Goal: Task Accomplishment & Management: Use online tool/utility

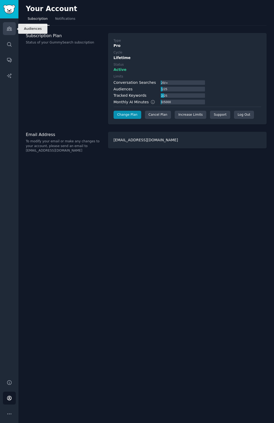
click at [10, 29] on icon "Sidebar" at bounding box center [9, 29] width 5 height 4
click at [11, 29] on icon "Sidebar" at bounding box center [9, 29] width 5 height 4
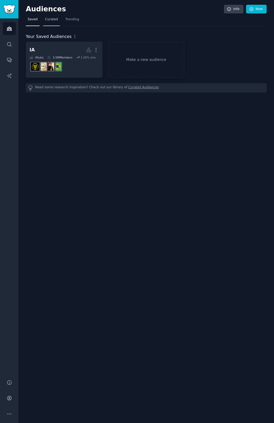
click at [53, 19] on span "Curated" at bounding box center [51, 19] width 13 height 5
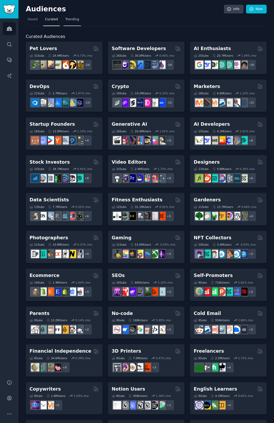
click at [73, 21] on span "Trending" at bounding box center [72, 19] width 14 height 5
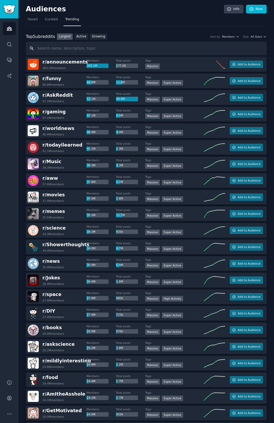
paste input "ArtificialInteligence"
type input "/ArtificialInteligence"
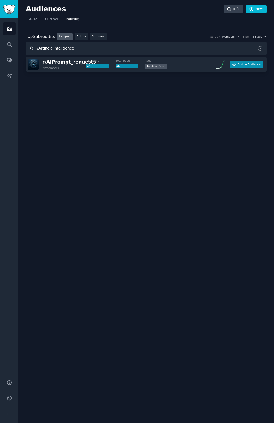
click at [247, 65] on span "Add to Audience" at bounding box center [249, 64] width 23 height 4
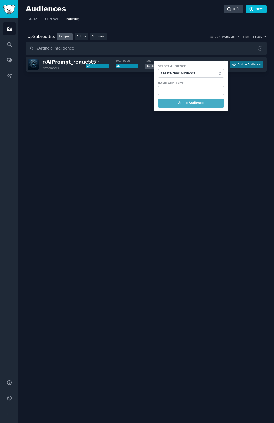
click at [195, 103] on form "Select Audience Create New Audience Name Audience Add to Audience" at bounding box center [191, 86] width 74 height 51
click at [184, 91] on input "text" at bounding box center [191, 90] width 66 height 9
paste input "ArtificialInteligence"
type input "ArtificialInteligence"
click at [183, 104] on button "Add to Audience" at bounding box center [191, 103] width 66 height 9
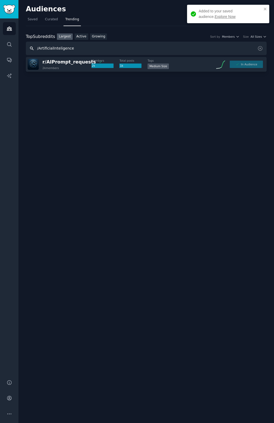
click at [58, 50] on input "/ArtificialInteligence" at bounding box center [146, 48] width 241 height 13
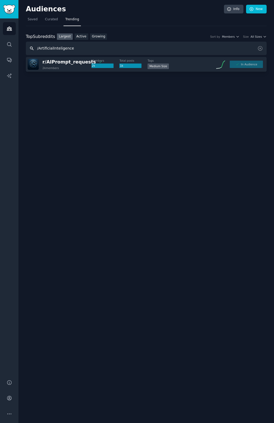
click at [58, 50] on input "/ArtificialInteligence" at bounding box center [146, 48] width 241 height 13
paste input "r/SunoAI"
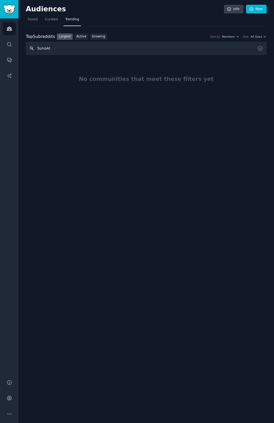
type input "SunoAI"
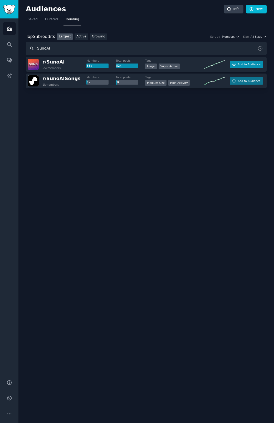
click at [257, 65] on span "Add to Audience" at bounding box center [249, 64] width 23 height 4
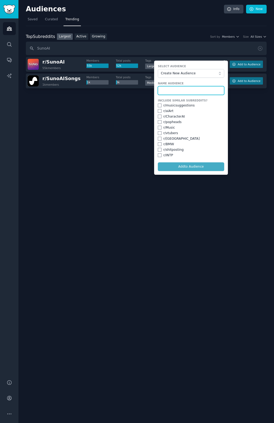
click at [196, 89] on input "text" at bounding box center [191, 90] width 66 height 9
paste input "r/SunoAI"
type input "r/SunoAI"
click at [160, 111] on input "checkbox" at bounding box center [160, 111] width 4 height 4
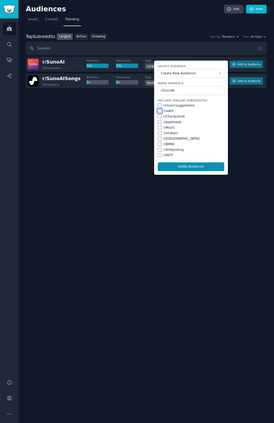
checkbox input "false"
click at [187, 167] on button "Add to Audience" at bounding box center [191, 166] width 66 height 9
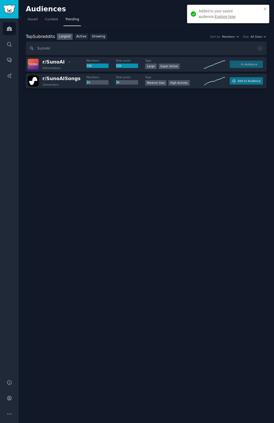
click at [215, 16] on link "Explore Now" at bounding box center [225, 16] width 21 height 4
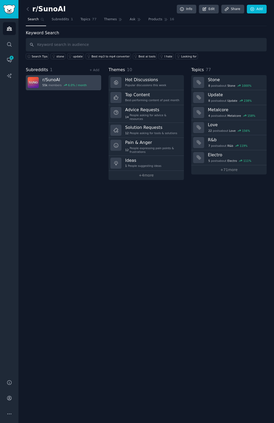
click at [56, 82] on h3 "r/ SunoAI" at bounding box center [64, 80] width 44 height 6
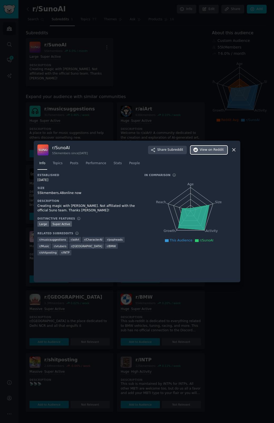
click at [204, 151] on span "View on Reddit" at bounding box center [212, 149] width 24 height 5
